Goal: Task Accomplishment & Management: Use online tool/utility

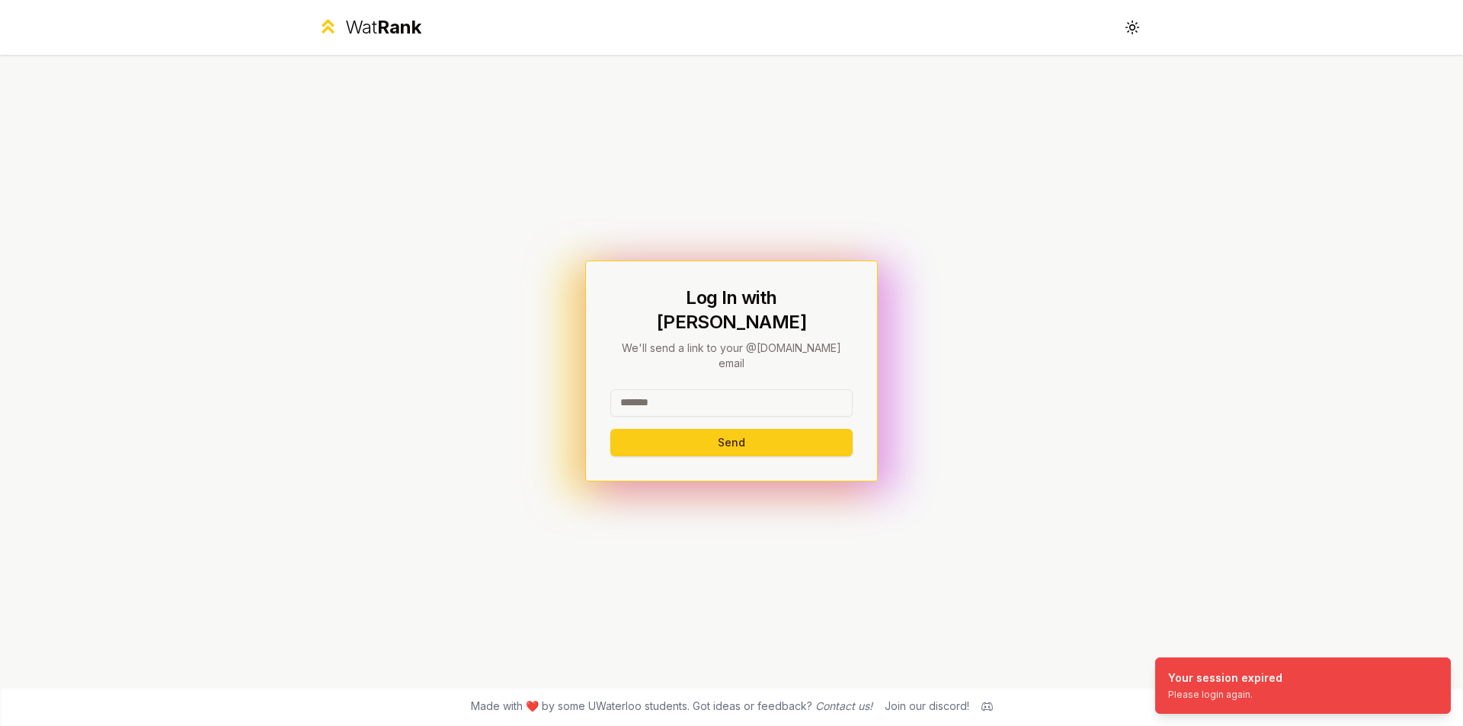
click at [748, 390] on input at bounding box center [732, 403] width 242 height 27
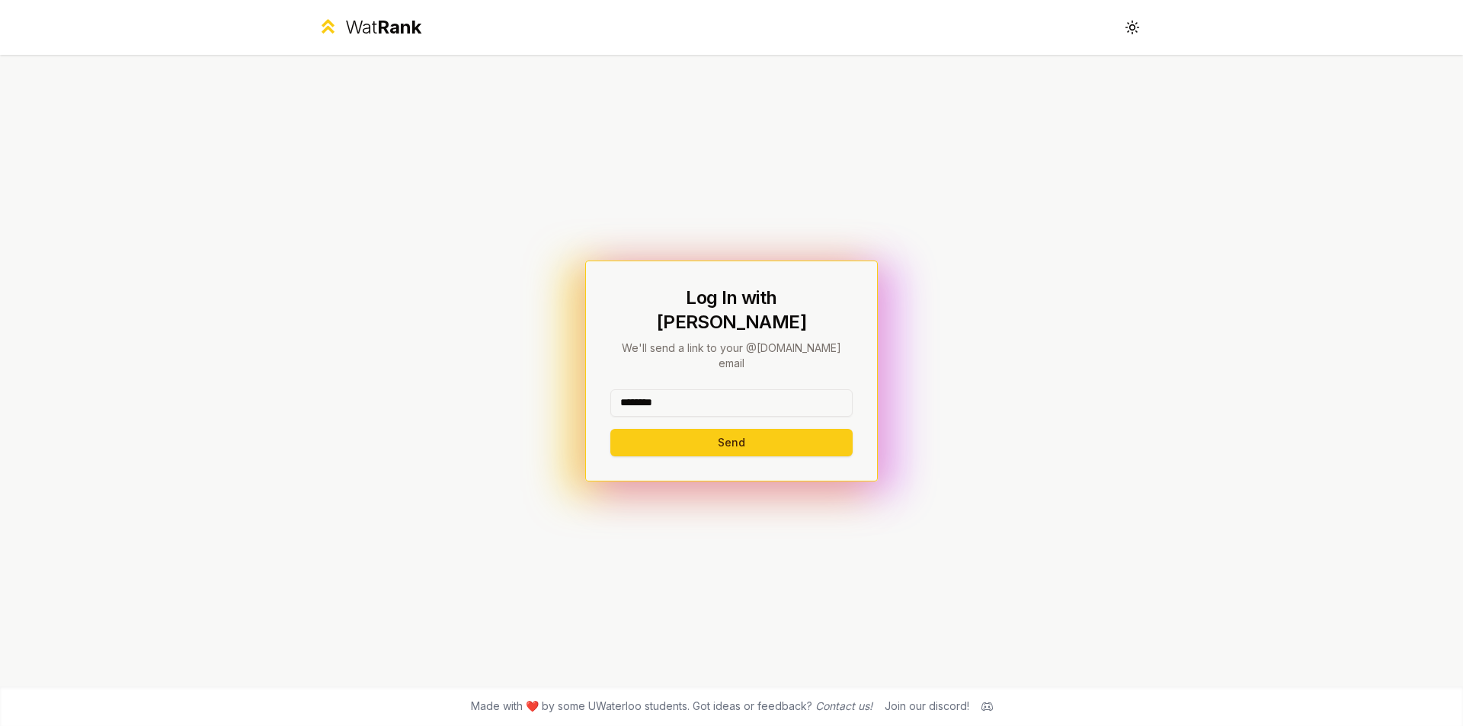
type input "********"
click at [611, 429] on button "Send" at bounding box center [732, 442] width 242 height 27
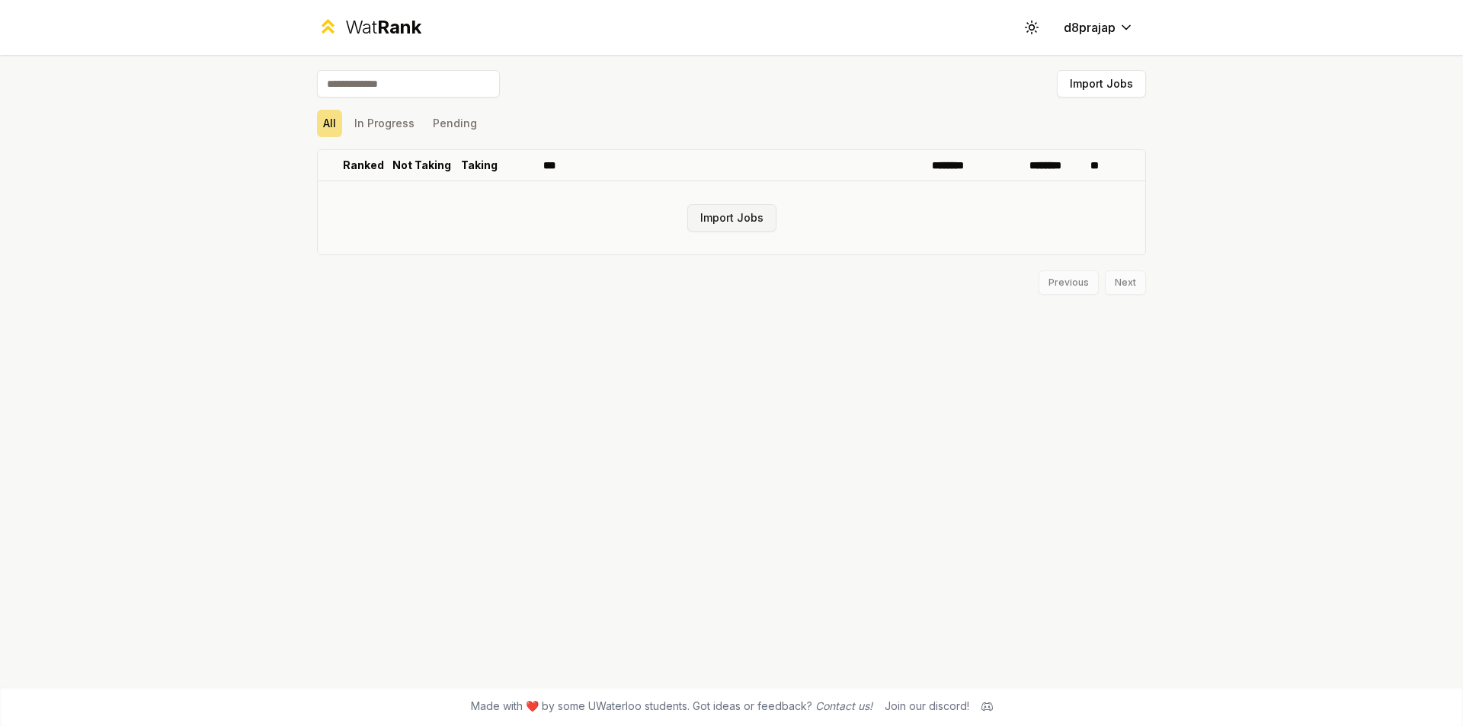
click at [742, 214] on button "Import Jobs" at bounding box center [732, 217] width 89 height 27
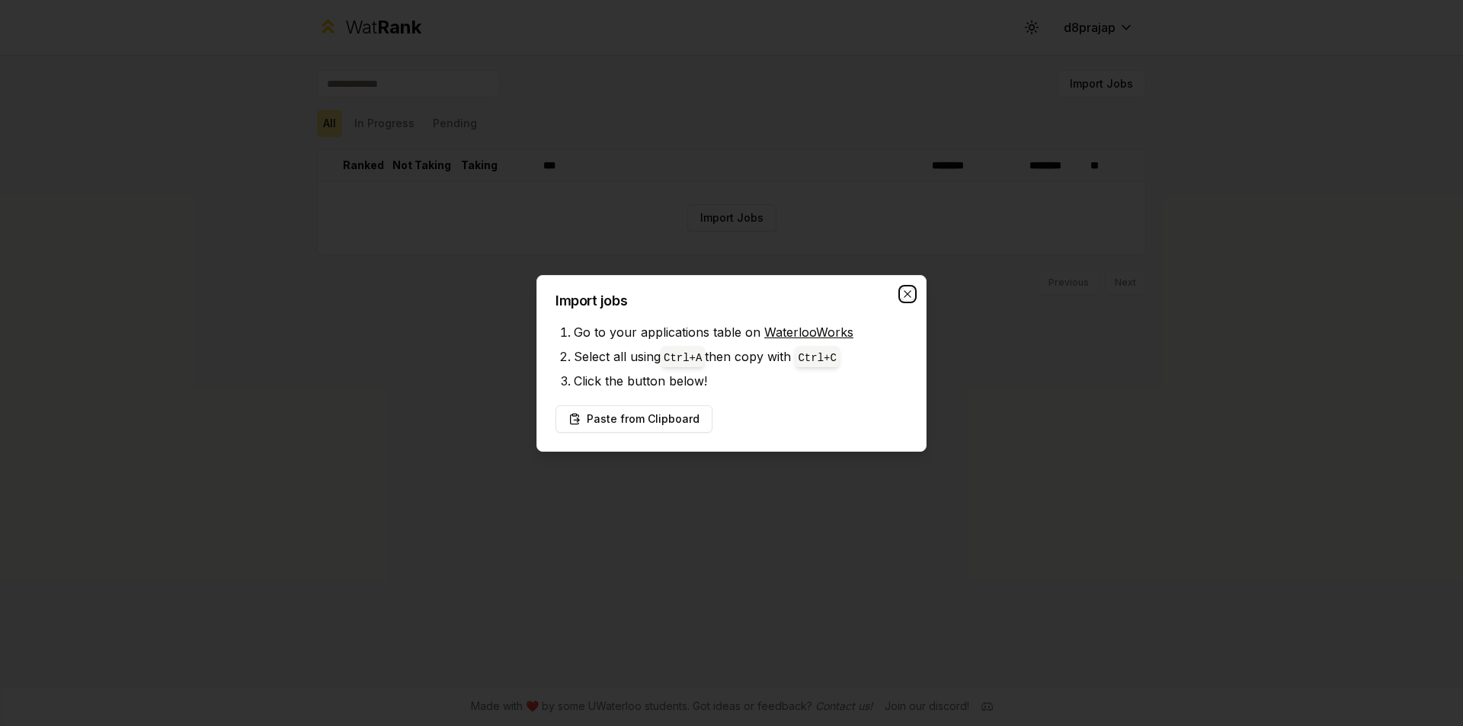
click at [913, 292] on icon "button" at bounding box center [908, 294] width 12 height 12
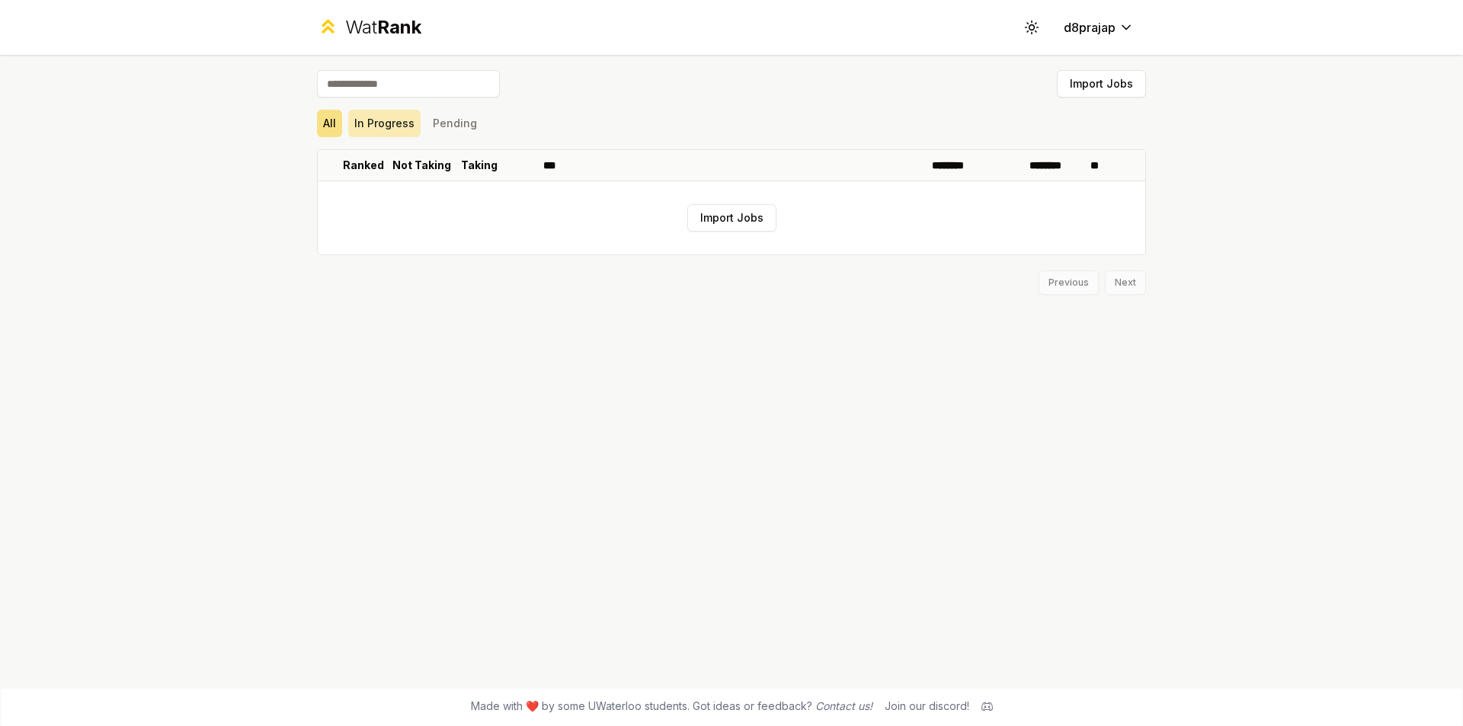
click at [372, 130] on button "In Progress" at bounding box center [384, 123] width 72 height 27
click at [1112, 82] on button "Import Jobs" at bounding box center [1101, 83] width 89 height 27
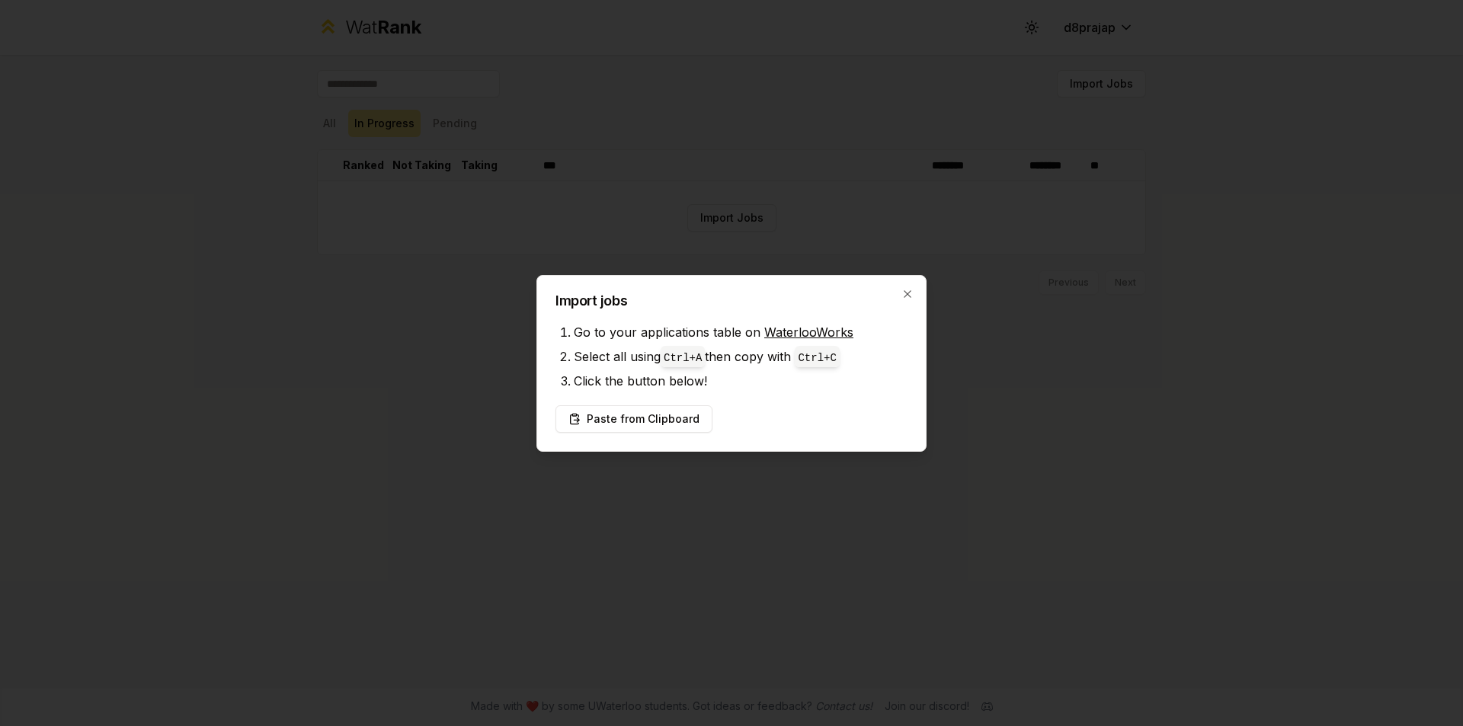
click at [915, 289] on div "Import jobs Go to your applications table on WaterlooWorks Select all using Ctr…" at bounding box center [732, 363] width 390 height 177
click at [907, 290] on icon "button" at bounding box center [908, 294] width 12 height 12
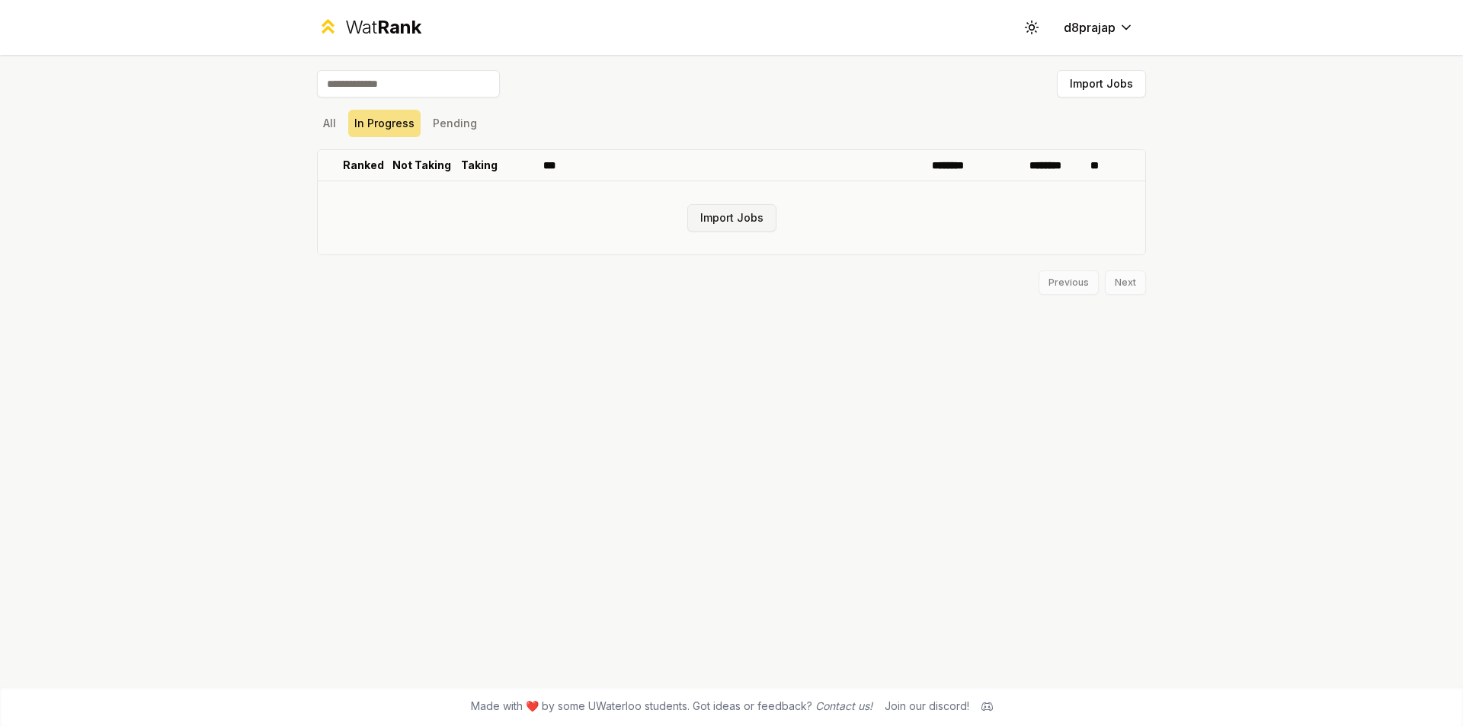
click at [721, 218] on button "Import Jobs" at bounding box center [732, 217] width 89 height 27
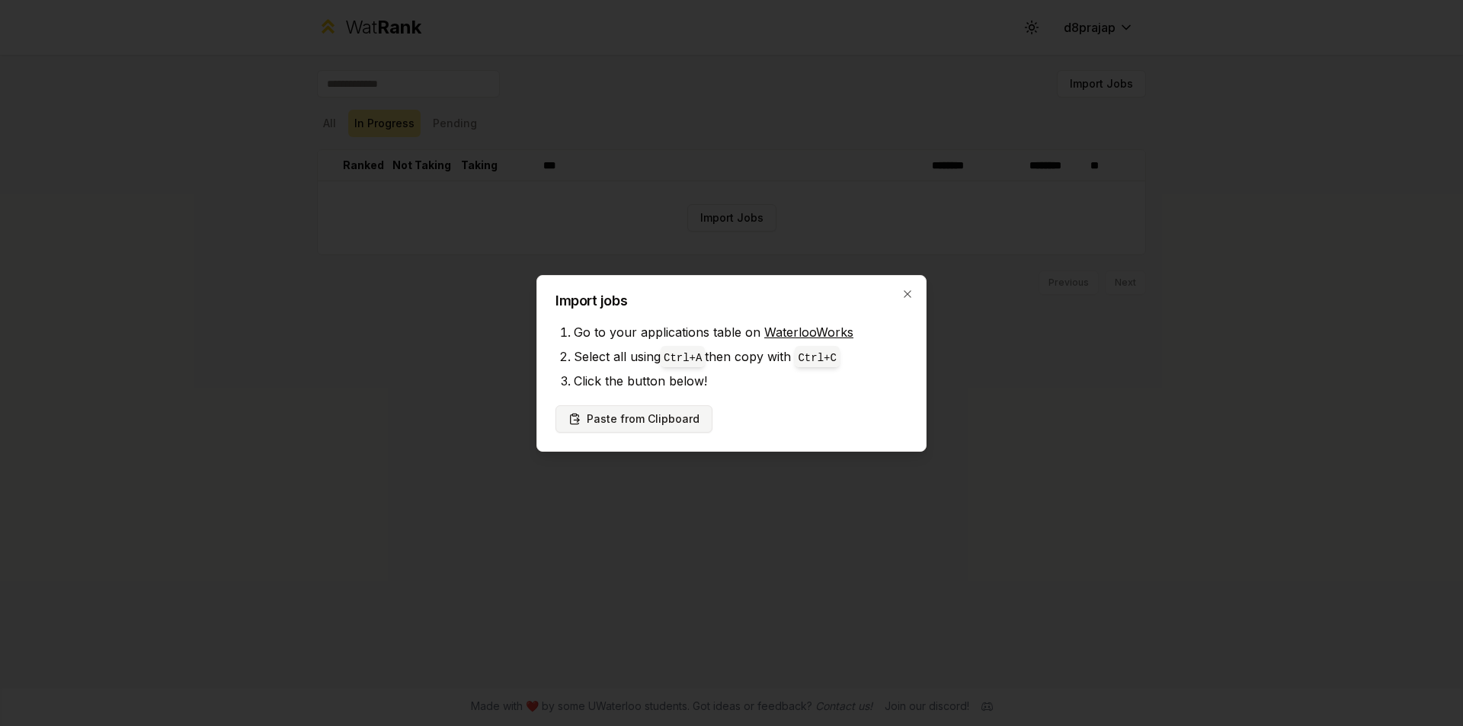
click at [659, 415] on button "Paste from Clipboard" at bounding box center [634, 419] width 157 height 27
click at [906, 288] on icon "button" at bounding box center [908, 294] width 12 height 12
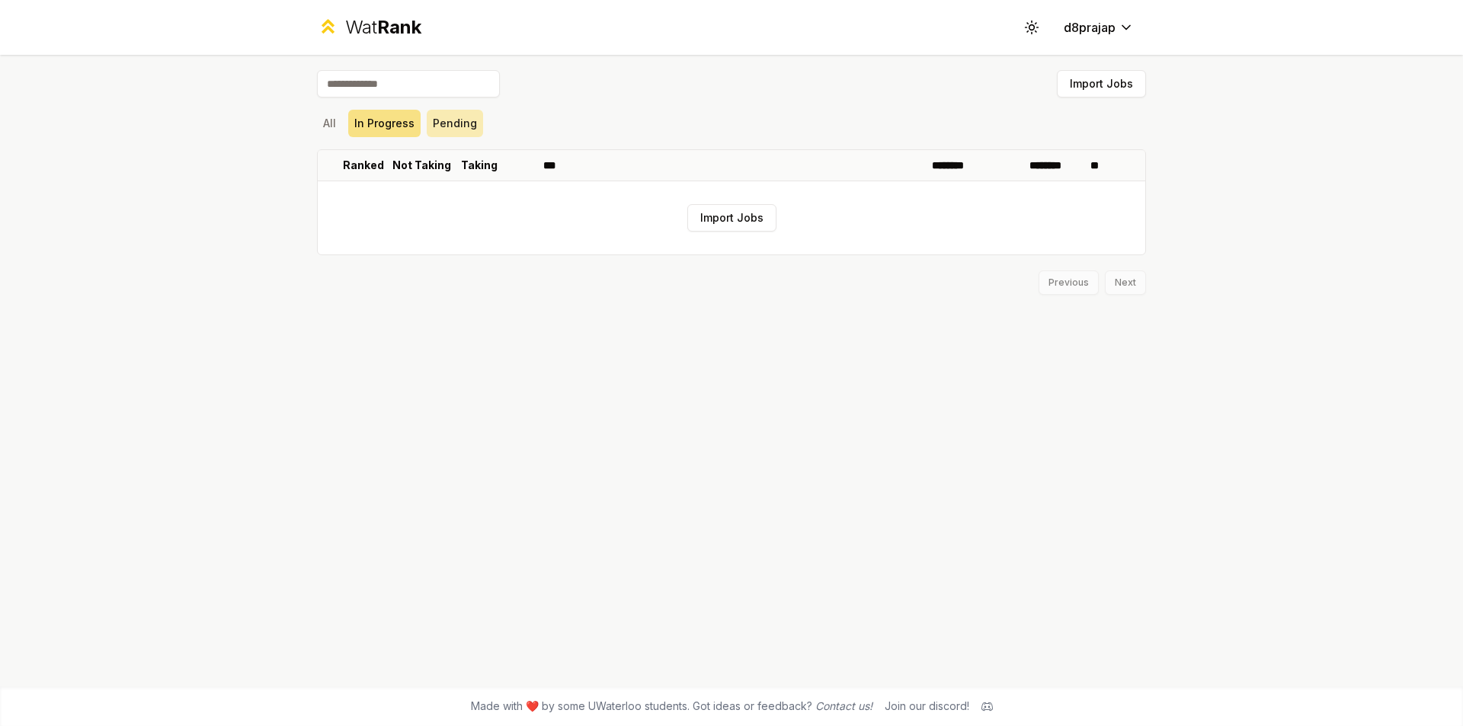
click at [431, 128] on div "Import Jobs All In Progress Pending Ranked Not Taking Taking *** ******** *****…" at bounding box center [732, 371] width 878 height 632
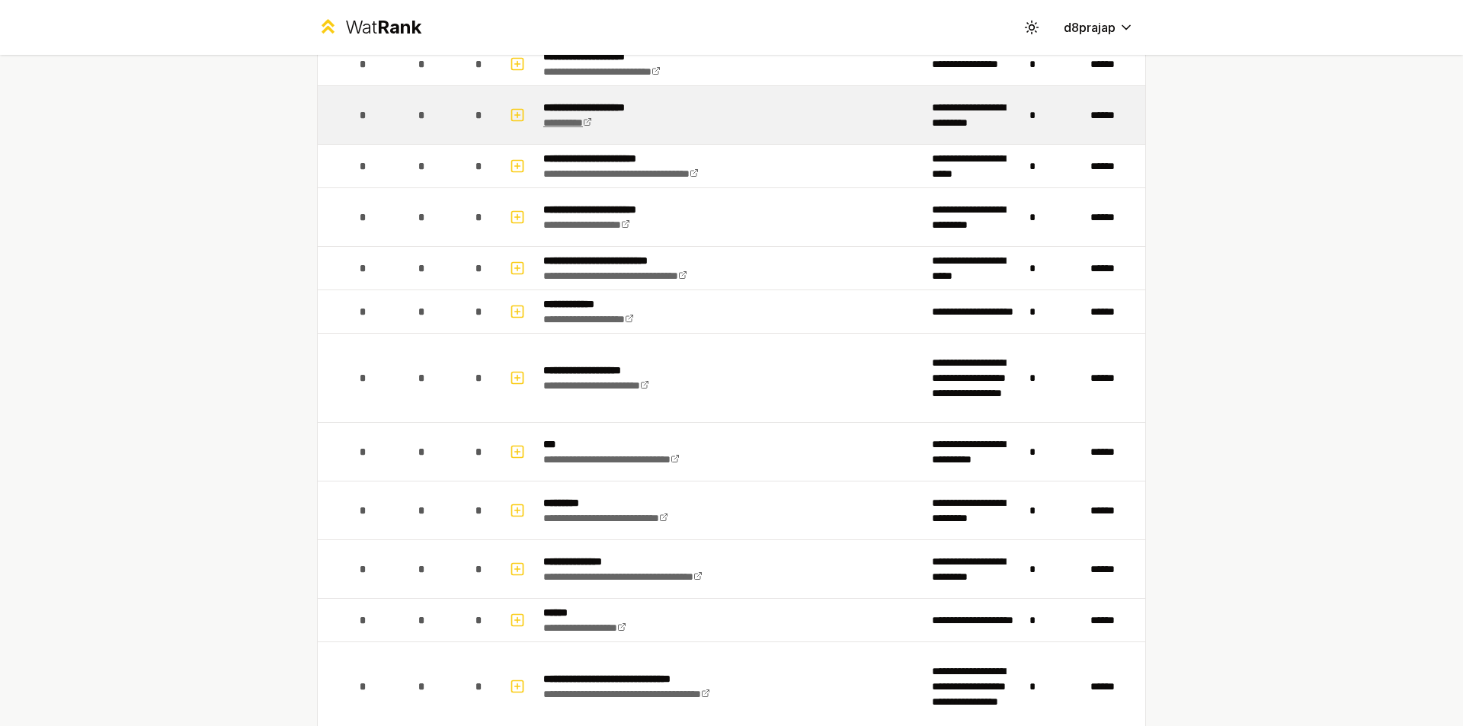
scroll to position [363, 0]
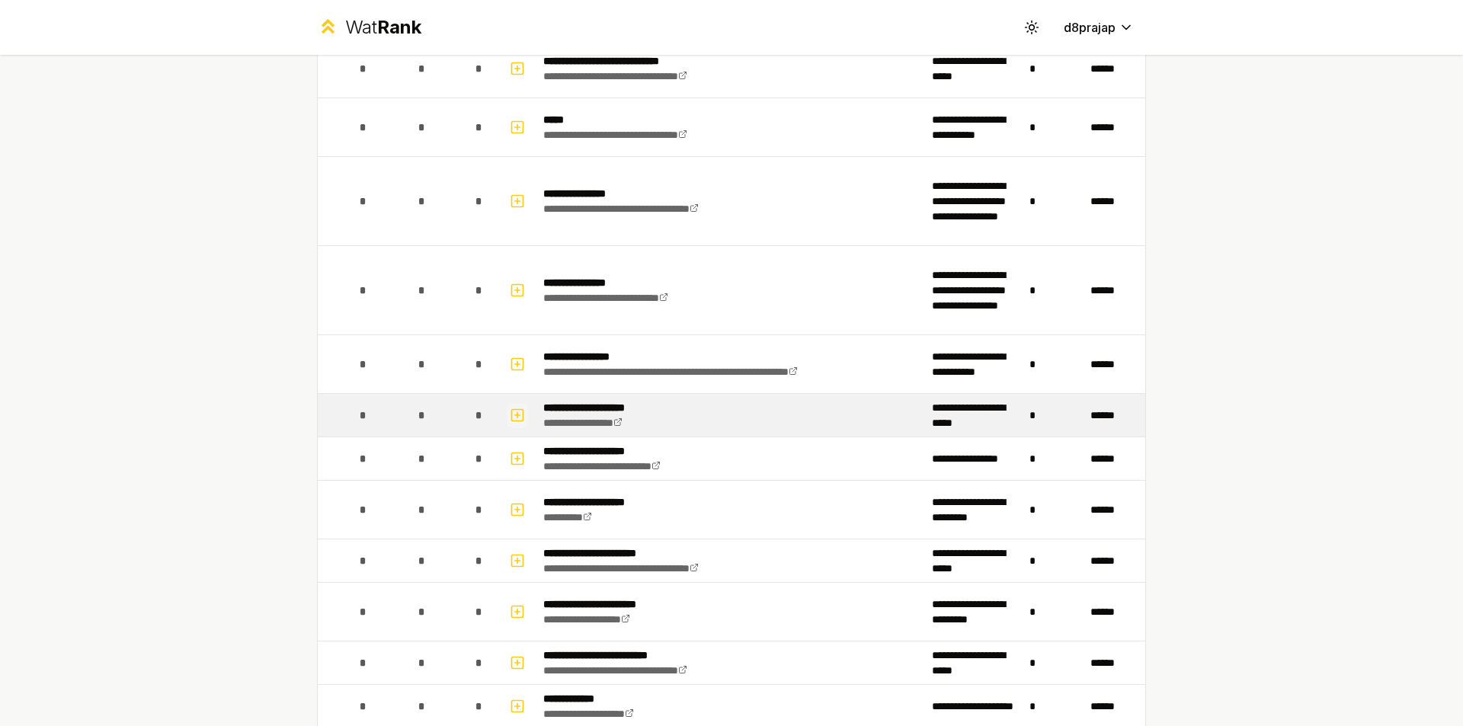
click at [510, 418] on icon "button" at bounding box center [517, 415] width 15 height 18
select select
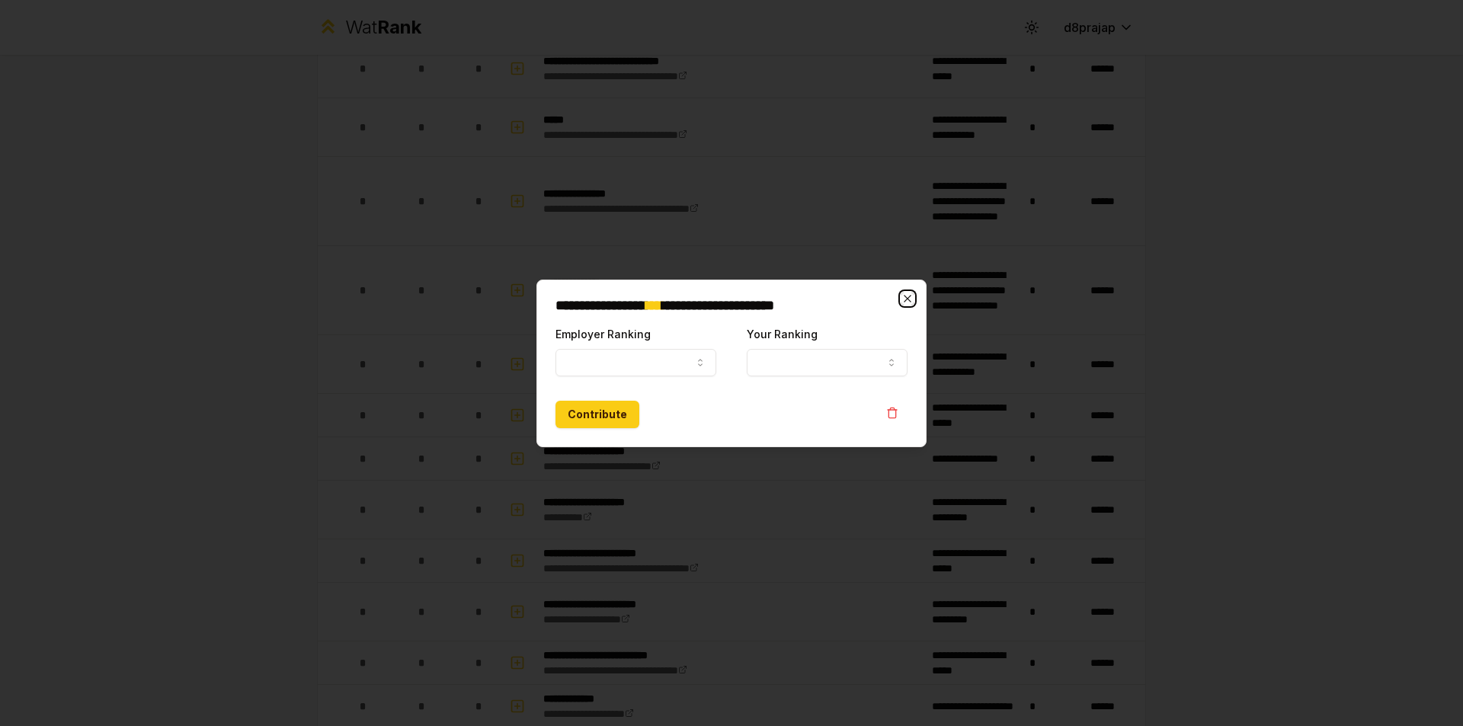
click at [904, 293] on icon "button" at bounding box center [908, 299] width 12 height 12
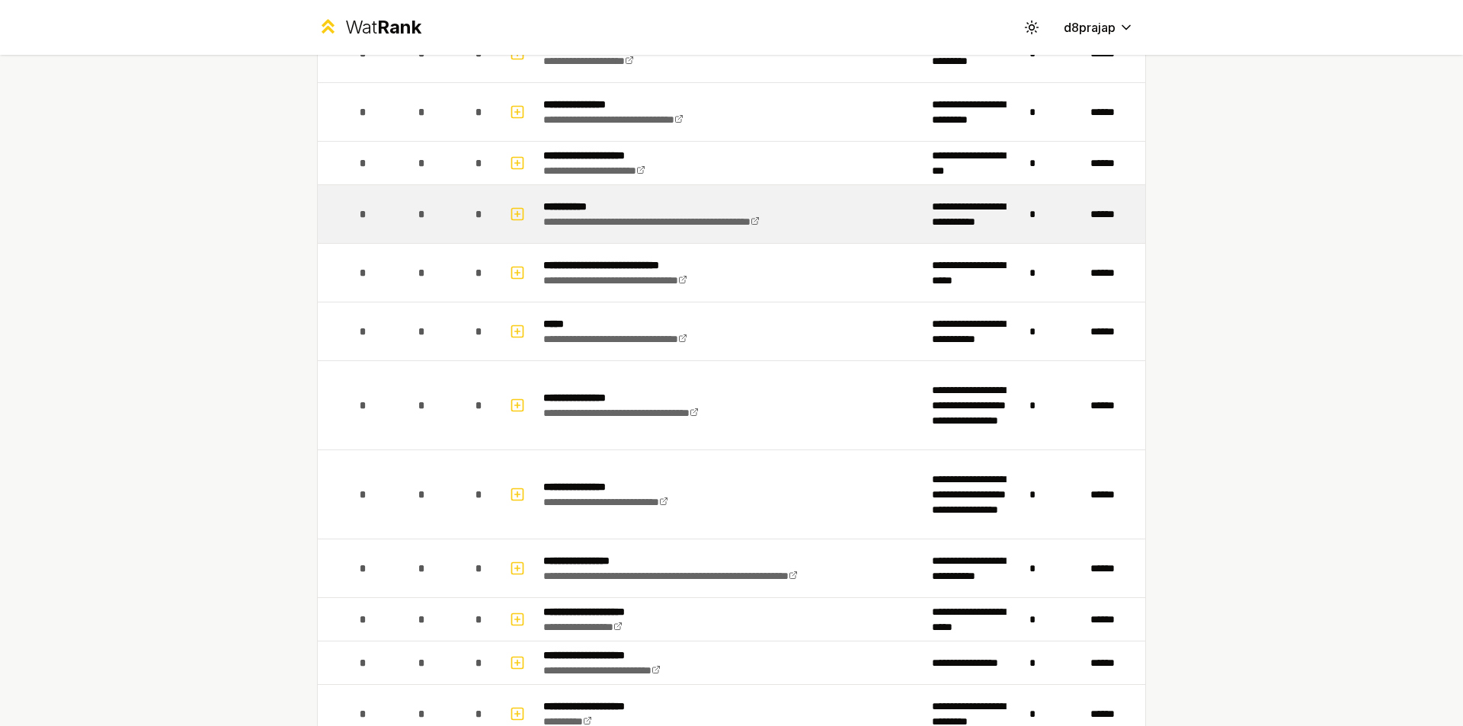
scroll to position [0, 0]
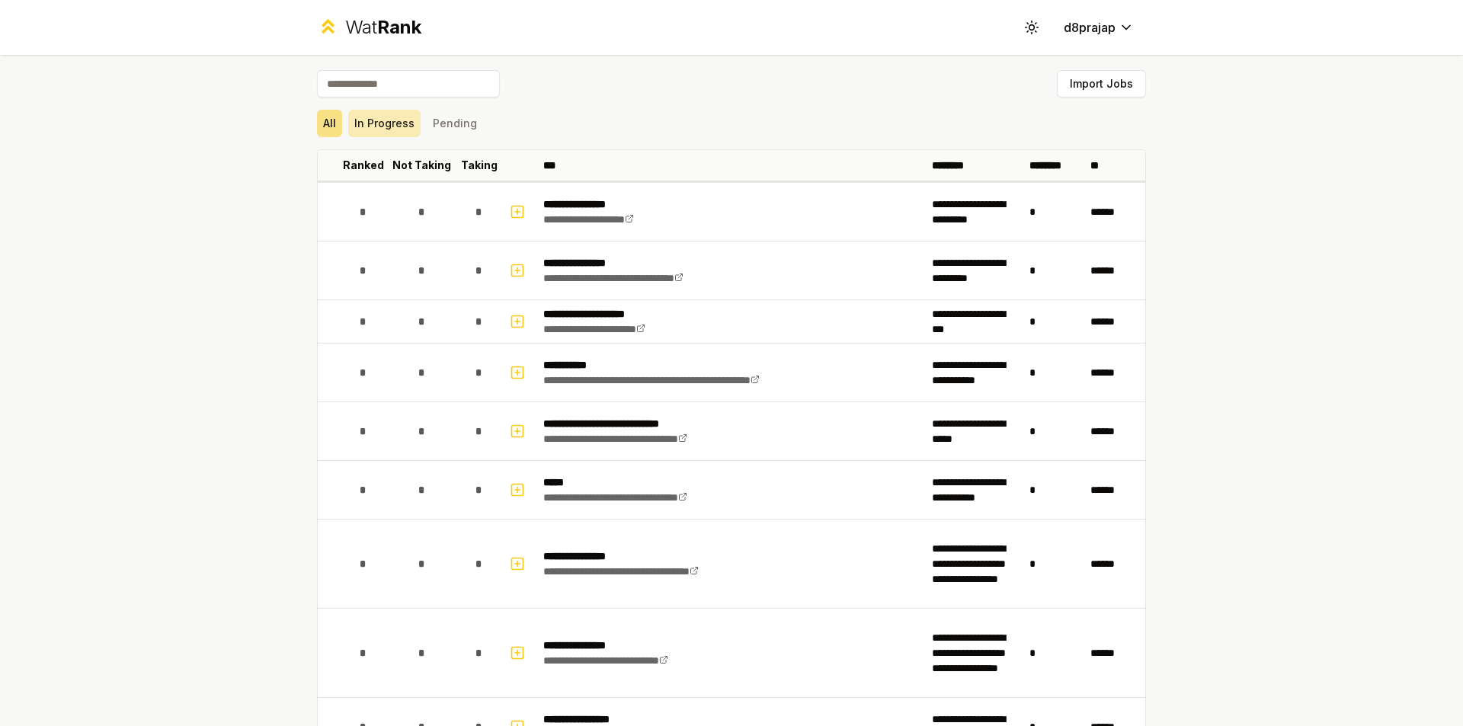
click at [377, 127] on button "In Progress" at bounding box center [384, 123] width 72 height 27
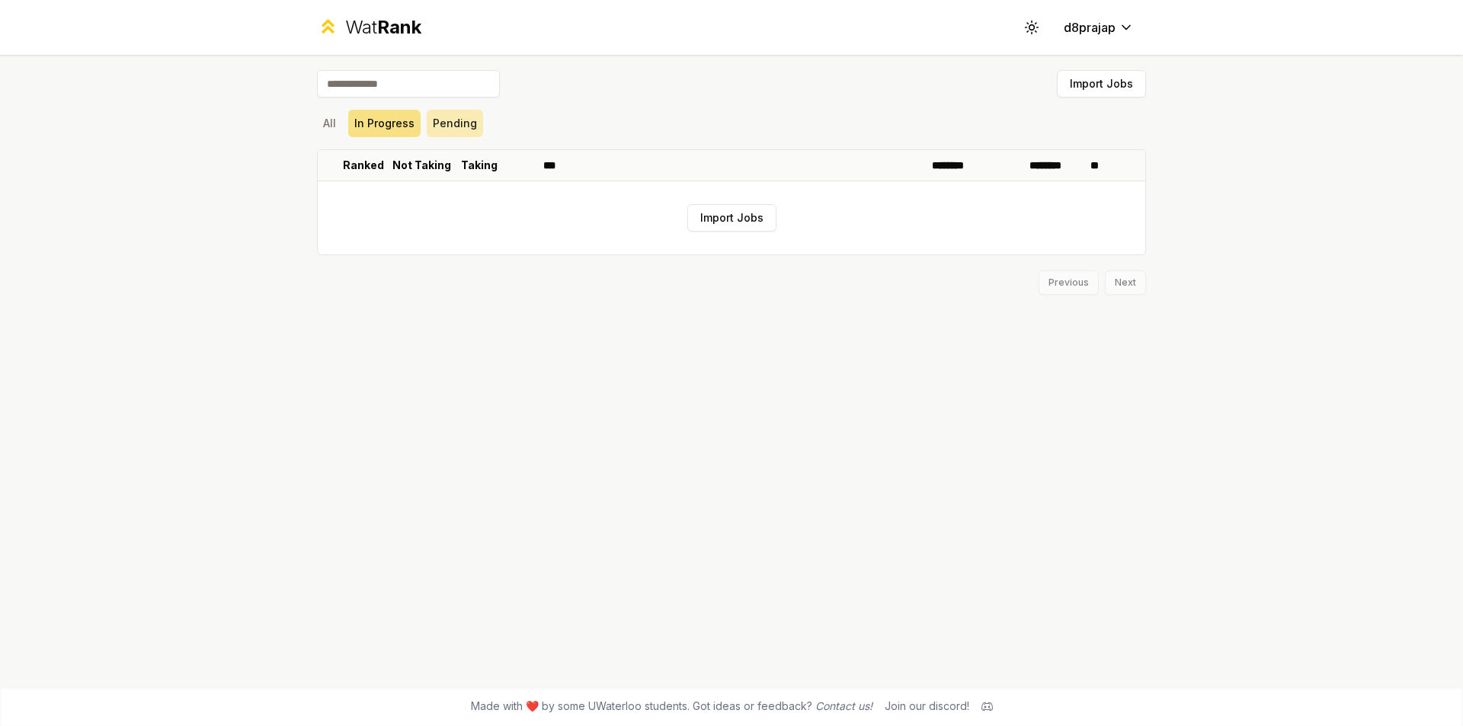
click at [447, 123] on button "Pending" at bounding box center [455, 123] width 56 height 27
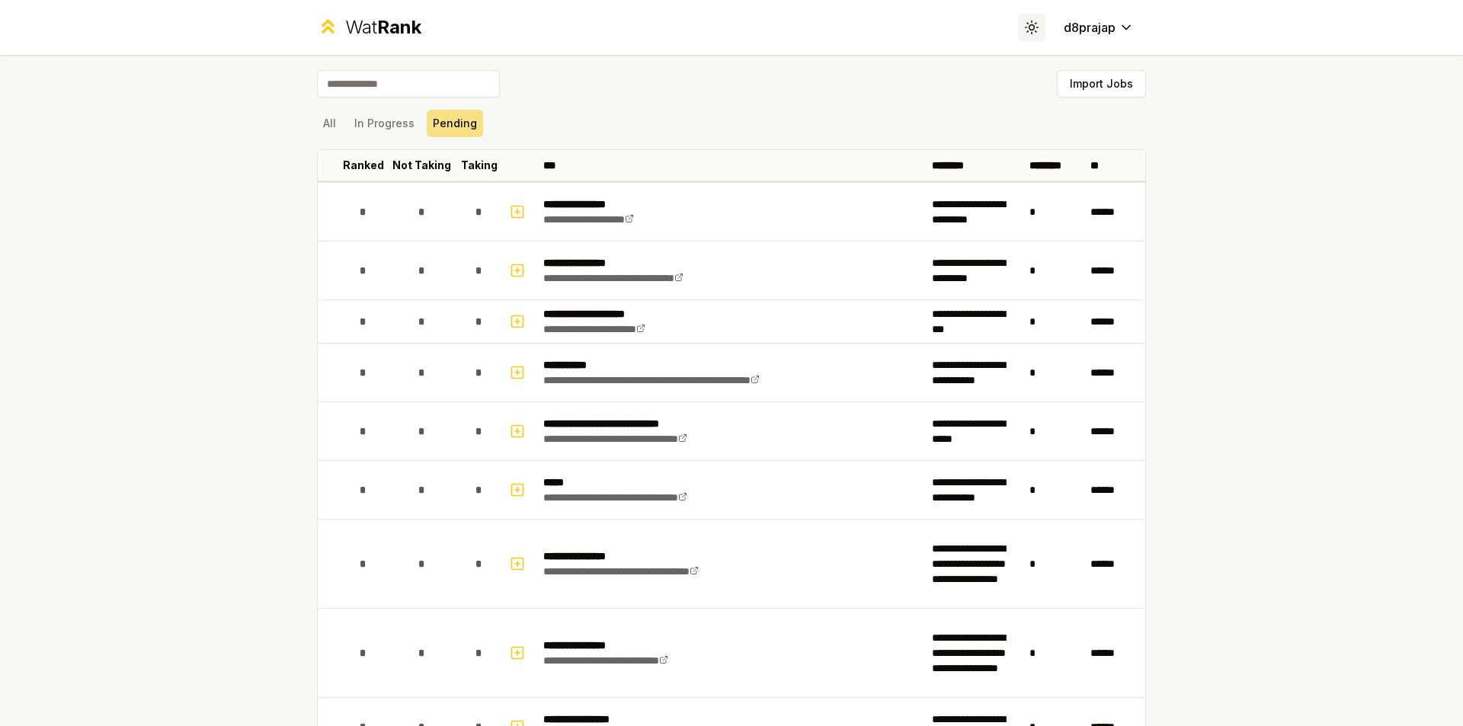
click at [1024, 29] on icon at bounding box center [1031, 27] width 14 height 14
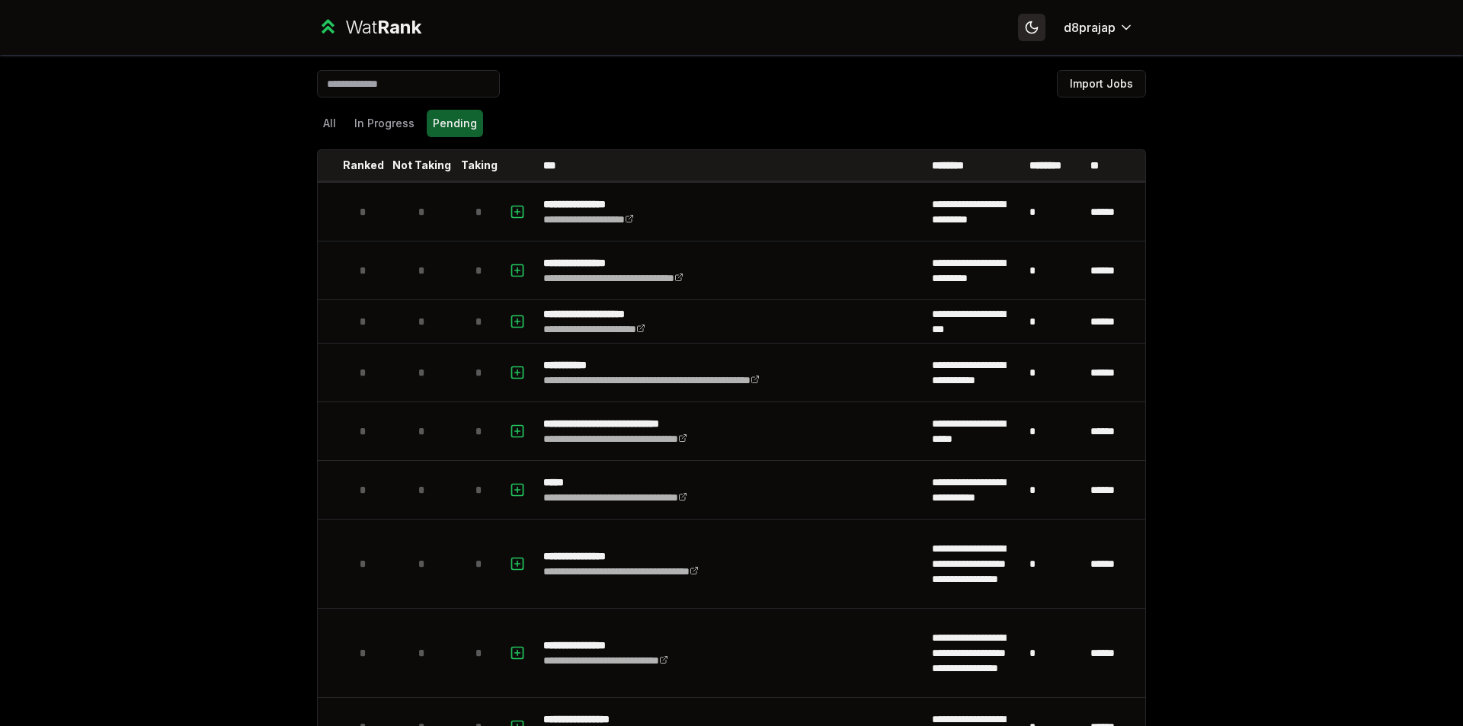
click at [1024, 29] on icon at bounding box center [1031, 27] width 14 height 14
